Goal: Task Accomplishment & Management: Use online tool/utility

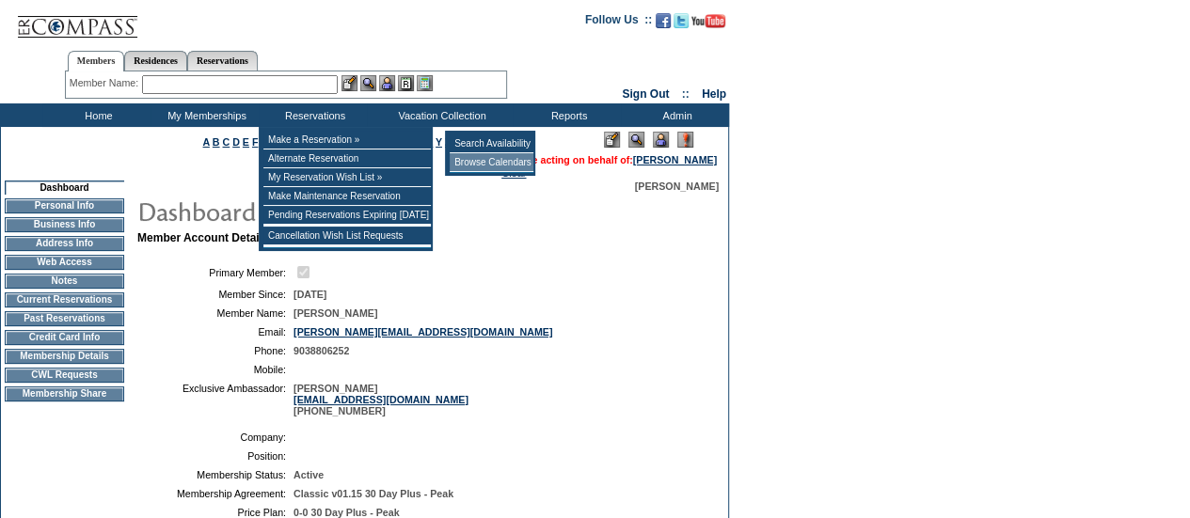
click at [458, 162] on td "Browse Calendars" at bounding box center [492, 162] width 84 height 19
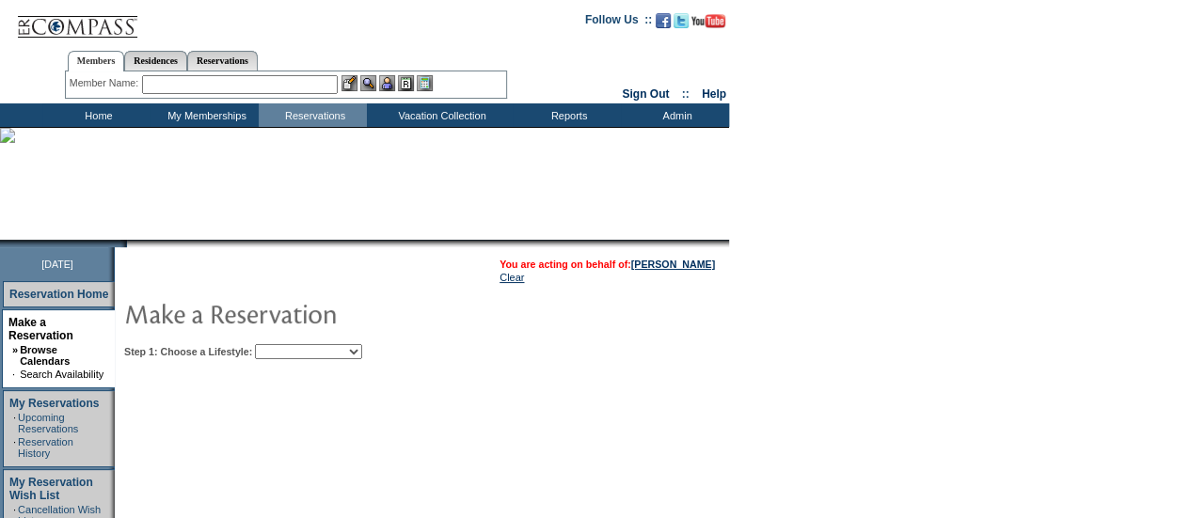
click at [362, 351] on select "Beach Leisure Metropolitan Mountain OIAL for Adventure OIAL for Couples OIAL fo…" at bounding box center [308, 351] width 107 height 15
select select "Metropolitan"
click at [287, 344] on select "Beach Leisure Metropolitan Mountain OIAL for Adventure OIAL for Couples OIAL fo…" at bounding box center [308, 351] width 107 height 15
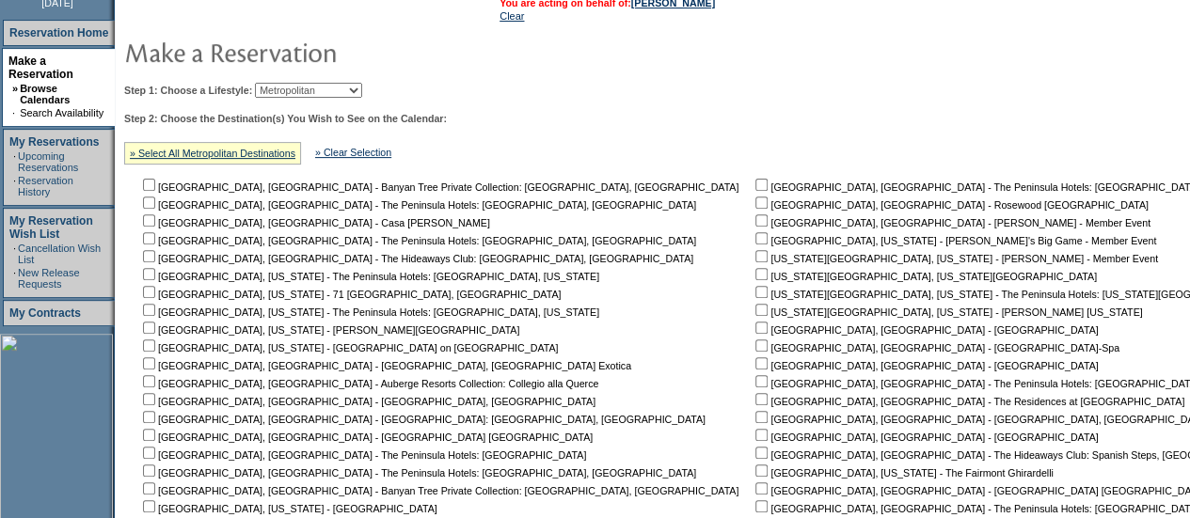
scroll to position [291, 0]
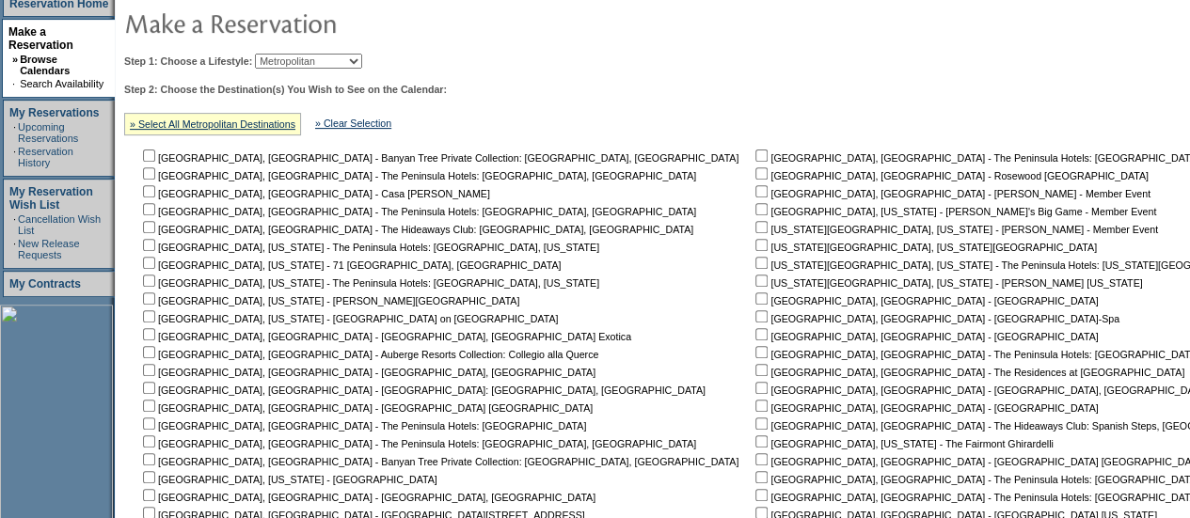
click at [756, 340] on input "checkbox" at bounding box center [762, 334] width 12 height 12
checkbox input "true"
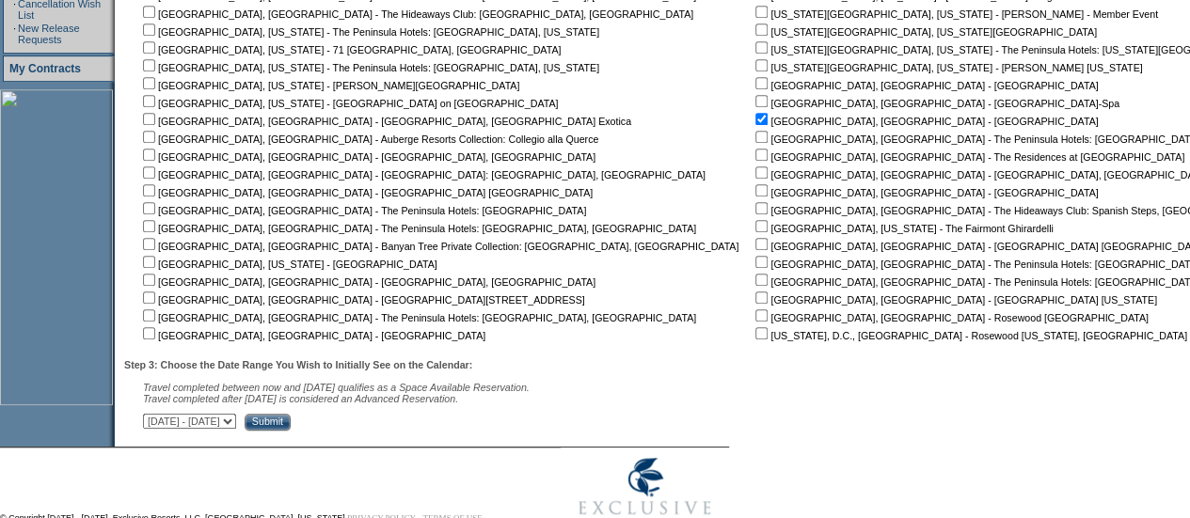
scroll to position [521, 0]
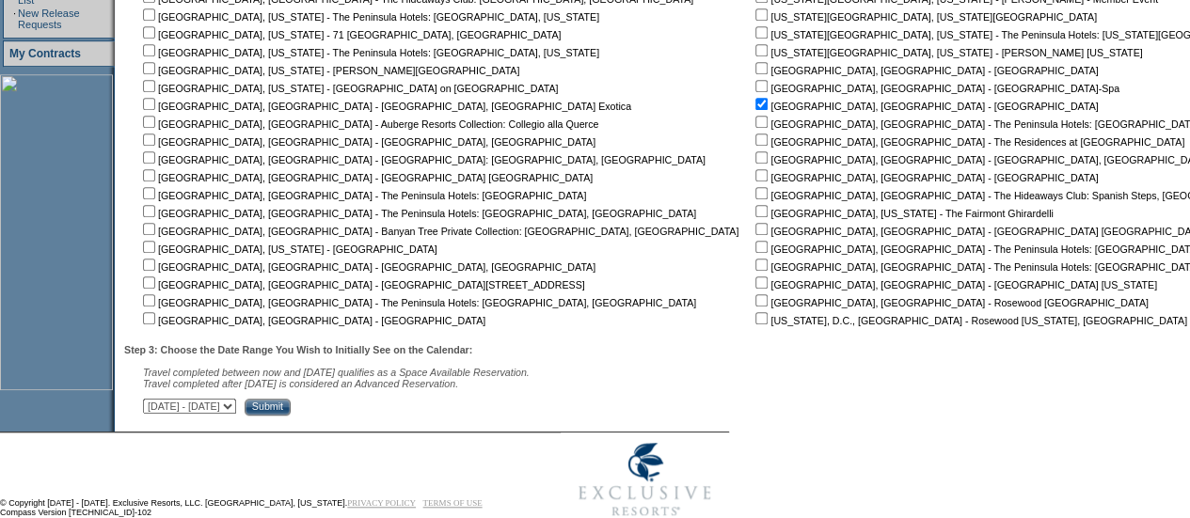
click at [236, 414] on select "September 2, 2025 - October 17, 2025 October 18, 2025 - December 1, 2025 Decemb…" at bounding box center [189, 406] width 93 height 15
select select "10/18/2025|12/1/2025"
click at [152, 403] on select "September 2, 2025 - October 17, 2025 October 18, 2025 - December 1, 2025 Decemb…" at bounding box center [189, 406] width 93 height 15
click at [291, 411] on input "Submit" at bounding box center [268, 407] width 46 height 17
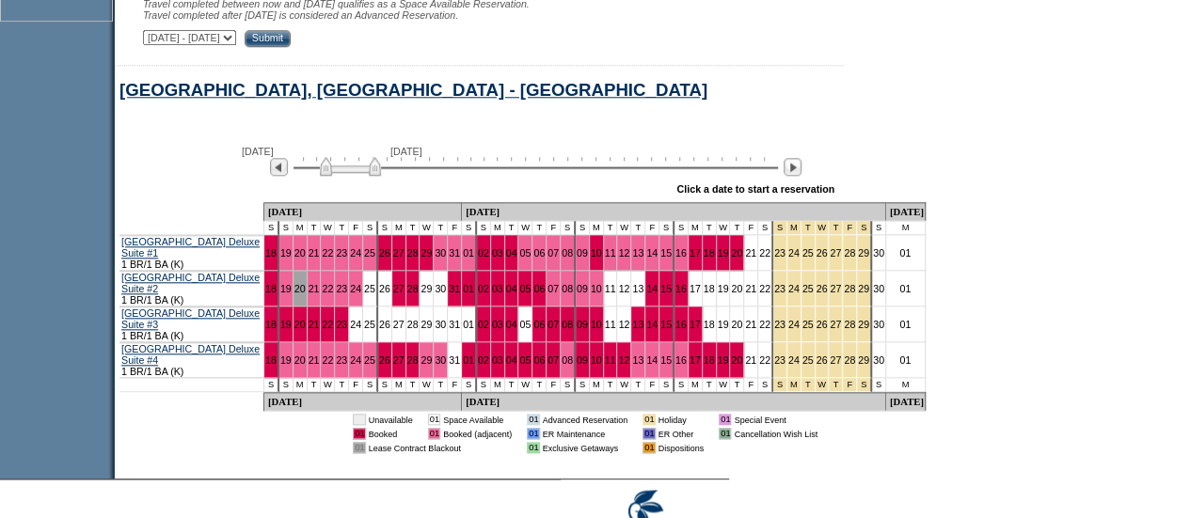
scroll to position [894, 0]
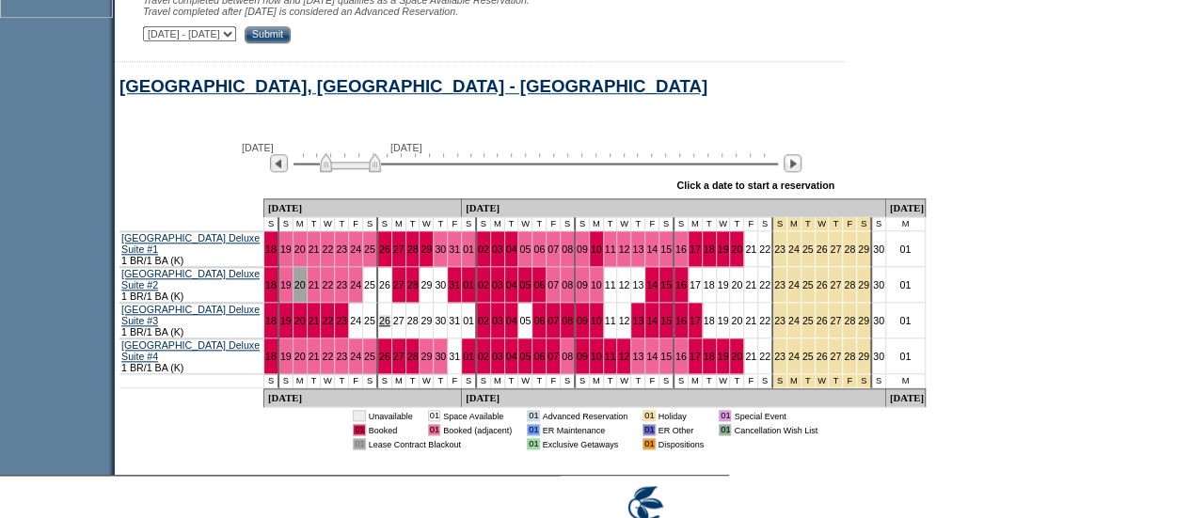
click at [379, 327] on link "26" at bounding box center [384, 320] width 11 height 11
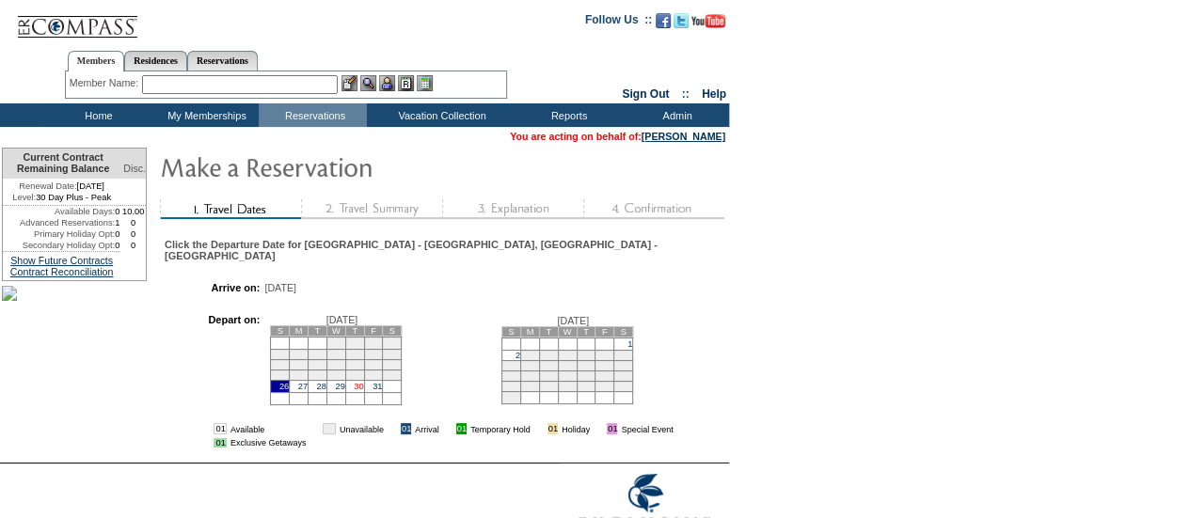
click at [363, 391] on link "30" at bounding box center [358, 386] width 9 height 9
